Goal: Task Accomplishment & Management: Manage account settings

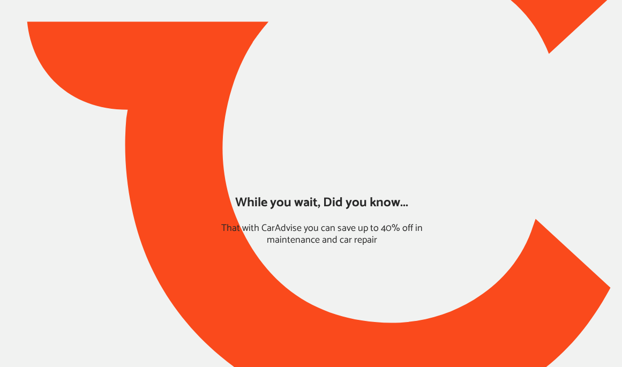
type input "*****"
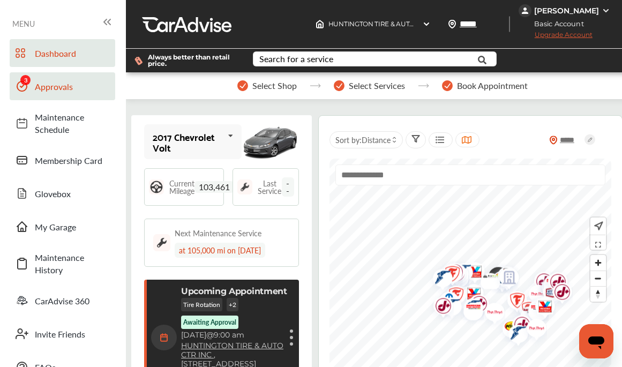
click at [93, 87] on span "Approvals" at bounding box center [72, 86] width 75 height 12
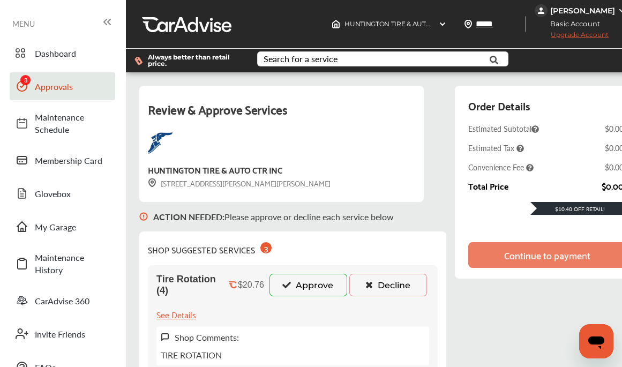
scroll to position [123, 0]
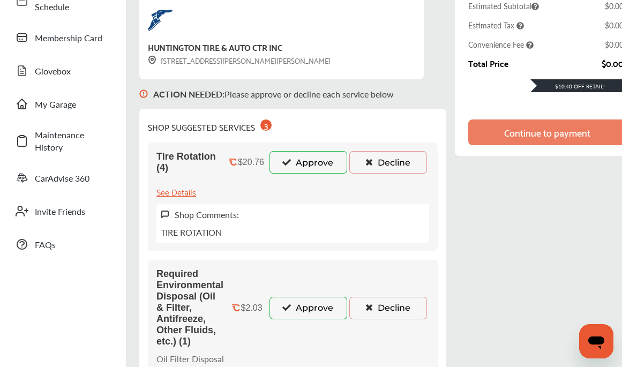
click at [302, 163] on button "Approve" at bounding box center [308, 162] width 78 height 22
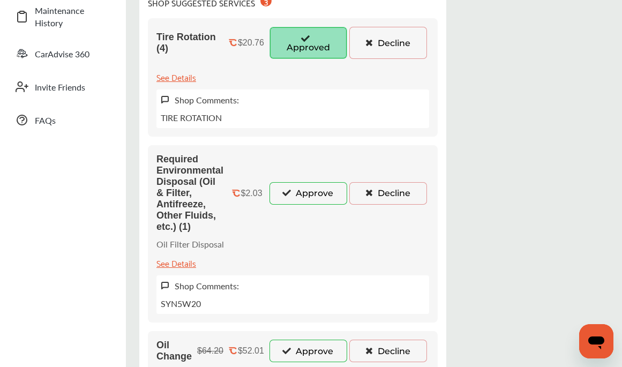
click at [296, 197] on button "Approve" at bounding box center [308, 193] width 78 height 22
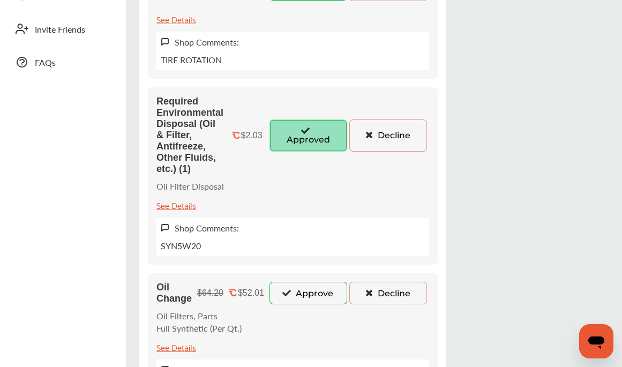
scroll to position [398, 0]
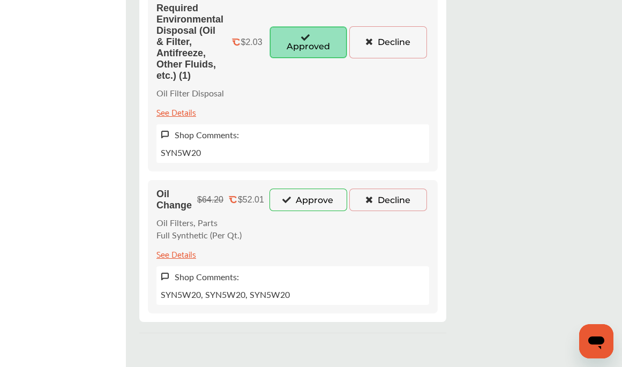
click at [296, 196] on button "Approve" at bounding box center [308, 199] width 78 height 22
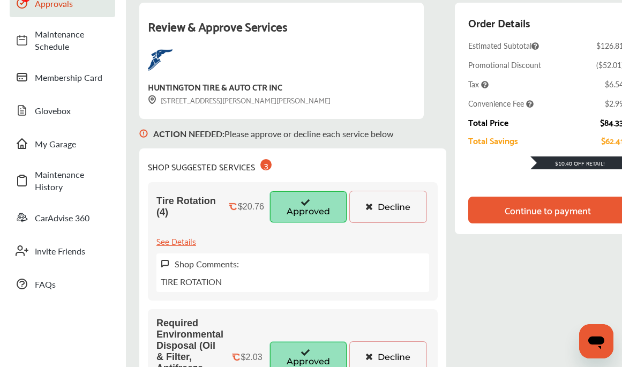
scroll to position [0, 0]
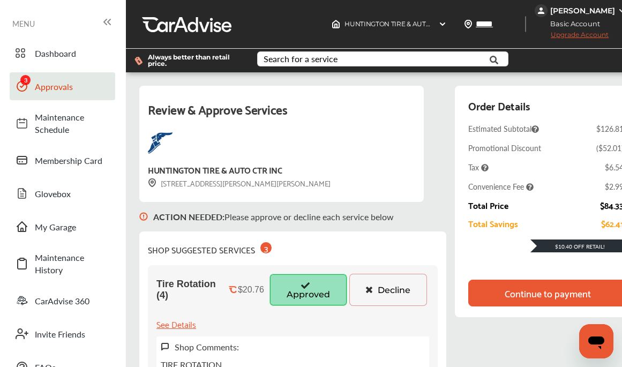
click at [548, 289] on div "Continue to payment" at bounding box center [547, 293] width 86 height 11
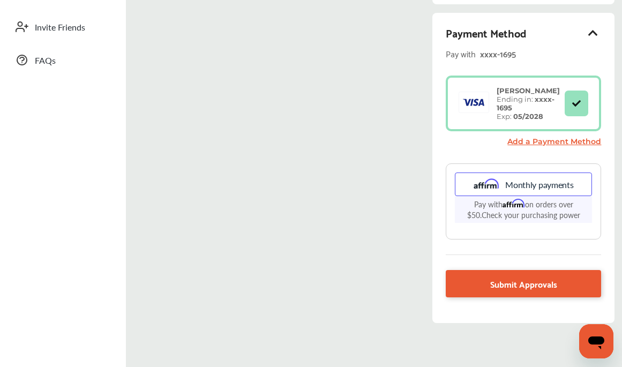
scroll to position [307, 0]
